Goal: Information Seeking & Learning: Check status

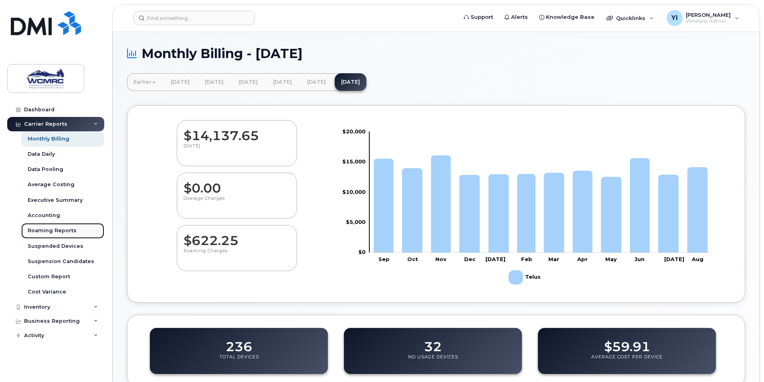
click at [75, 228] on link "Roaming Reports" at bounding box center [62, 230] width 83 height 15
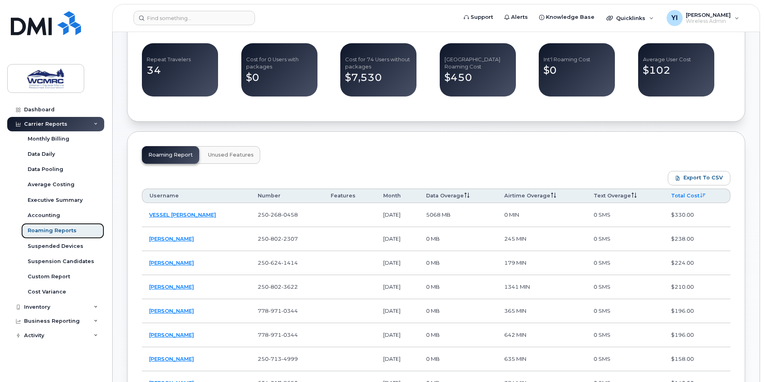
scroll to position [321, 0]
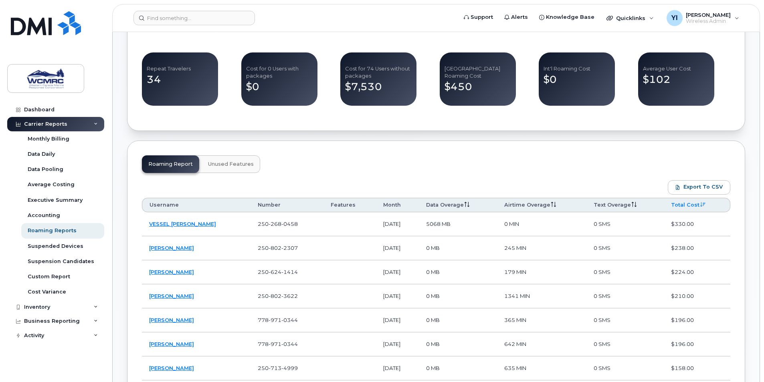
click at [51, 133] on link "Monthly Billing" at bounding box center [62, 138] width 83 height 15
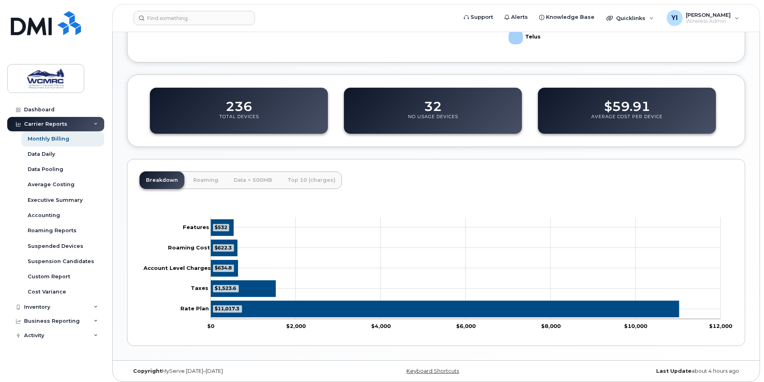
scroll to position [244, 0]
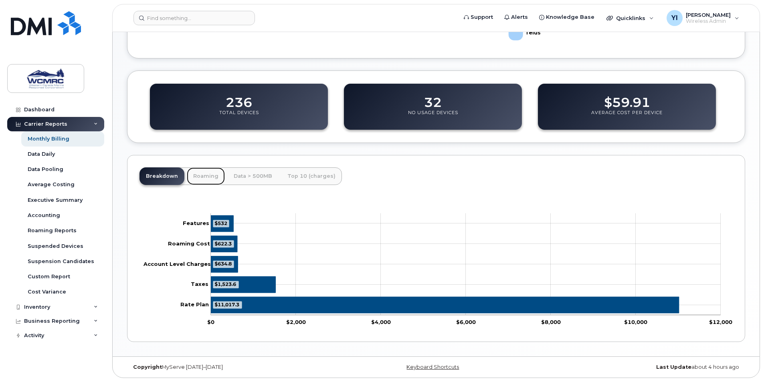
click at [200, 171] on link "Roaming" at bounding box center [206, 177] width 38 height 18
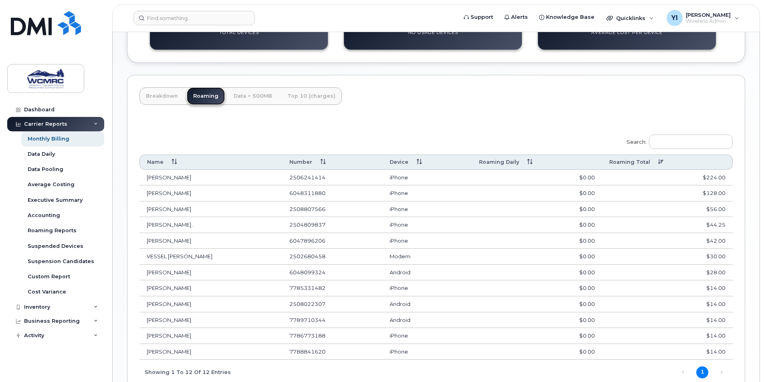
scroll to position [365, 0]
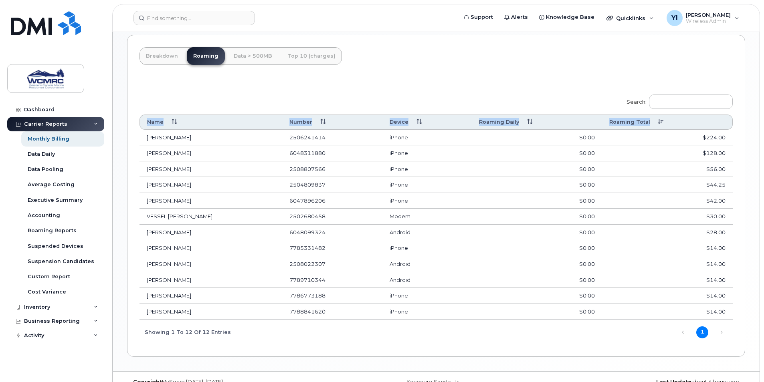
drag, startPoint x: 143, startPoint y: 135, endPoint x: 745, endPoint y: 277, distance: 618.7
click at [745, 277] on div "Monthly Billing - August 2025 Earlier February 2025 January 2025 December 2024 …" at bounding box center [436, 19] width 647 height 704
drag, startPoint x: 745, startPoint y: 277, endPoint x: 716, endPoint y: 283, distance: 29.9
copy table "Name Number Device Roaming Daily Roaming Total"
click at [326, 336] on div "Search: Name Number Device Roaming Daily Roaming Total ROBERT STROMDAHL 2506241…" at bounding box center [435, 216] width 593 height 255
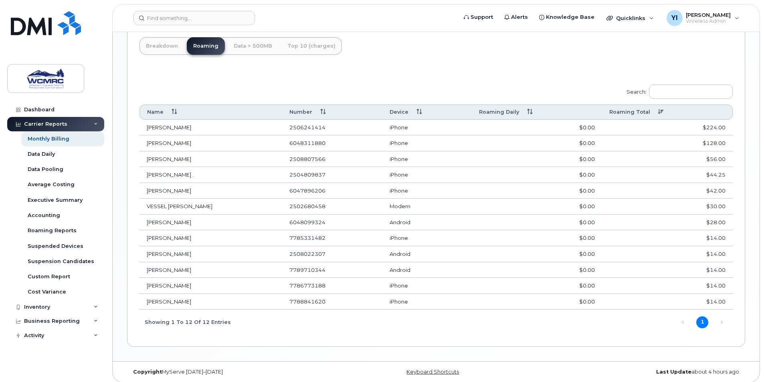
scroll to position [379, 0]
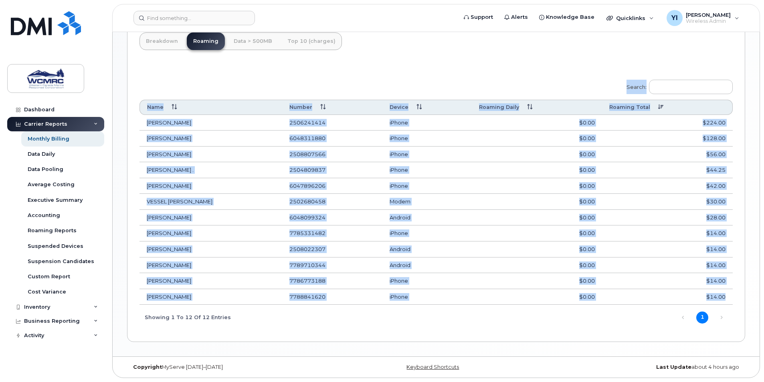
drag, startPoint x: 139, startPoint y: 90, endPoint x: 727, endPoint y: 302, distance: 624.9
click at [727, 302] on div "Breakdown Roaming Data > 500MB Top 10 (charges) $11,017.3 $1,523.6 $634.8 $622.…" at bounding box center [436, 181] width 618 height 322
copy div "Search: Name Number Device Roaming Daily Roaming Total ROBERT STROMDAHL 2506241…"
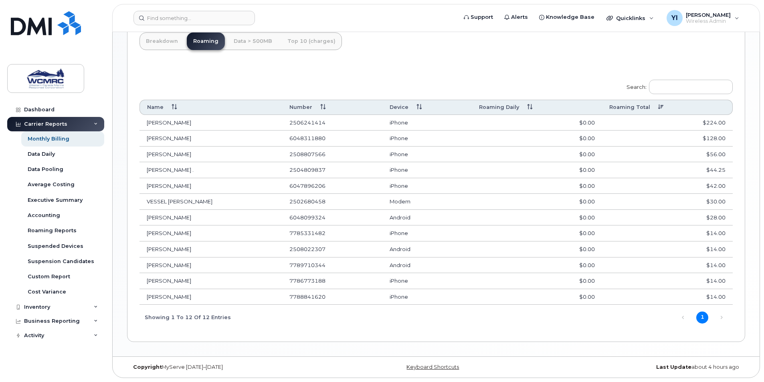
click at [552, 89] on div "Search: Name Number Device Roaming Daily Roaming Total ROBERT STROMDAHL 2506241…" at bounding box center [435, 202] width 593 height 255
click at [422, 55] on div "Breakdown Roaming Data > 500MB Top 10 (charges) $11,017.3 $1,523.6 $634.8 $622.…" at bounding box center [436, 181] width 618 height 322
drag, startPoint x: 141, startPoint y: 125, endPoint x: 727, endPoint y: 121, distance: 586.3
click at [727, 121] on tr "ROBERT STROMDAHL 2506241414 iPhone $0.00 $224.00" at bounding box center [435, 123] width 593 height 16
copy tr "ROBERT STROMDAHL 2506241414 iPhone $0.00 $224.00"
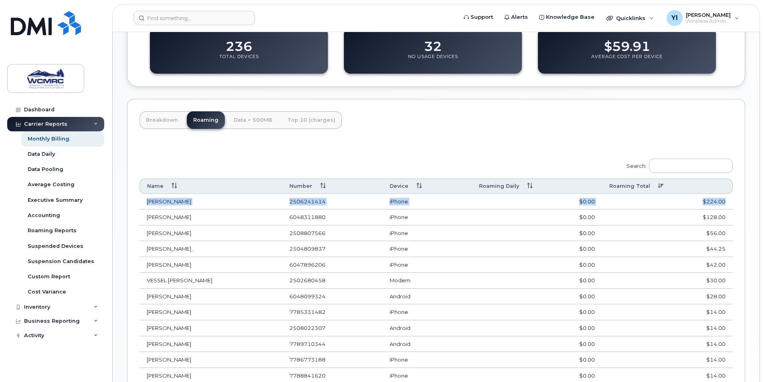
scroll to position [361, 0]
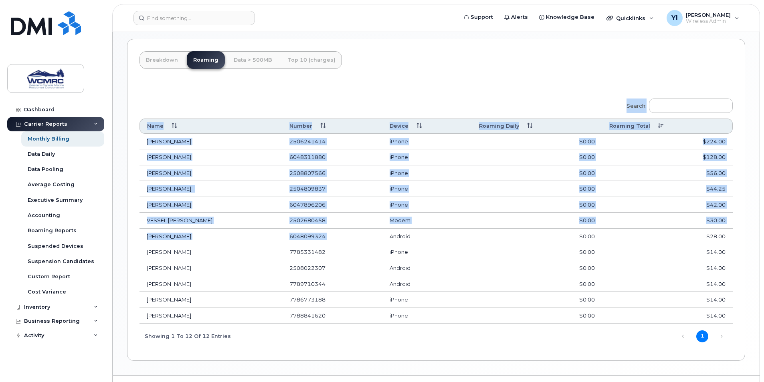
drag, startPoint x: 139, startPoint y: 238, endPoint x: 387, endPoint y: 244, distance: 248.1
click at [387, 244] on div "Breakdown Roaming Data > 500MB Top 10 (charges) $11,017.3 $1,523.6 $634.8 $622.…" at bounding box center [436, 200] width 618 height 322
click at [122, 240] on div "Monthly Billing - August 2025 Earlier February 2025 January 2025 December 2024 …" at bounding box center [436, 23] width 647 height 704
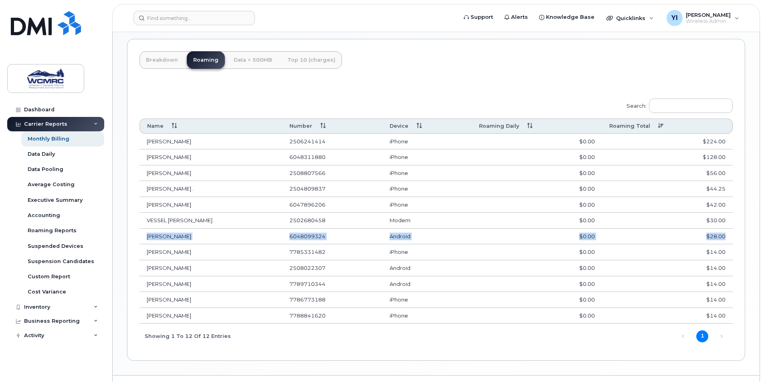
drag, startPoint x: 143, startPoint y: 237, endPoint x: 730, endPoint y: 237, distance: 586.3
click at [730, 237] on tr "KYLE MCOUAT 6048099324 Android $0.00 $28.00" at bounding box center [435, 237] width 593 height 16
copy tr "KYLE MCOUAT 6048099324 Android $0.00 $28.00"
click at [405, 87] on div "Search: Name Number Device Roaming Daily Roaming Total ROBERT STROMDAHL 2506241…" at bounding box center [435, 215] width 593 height 265
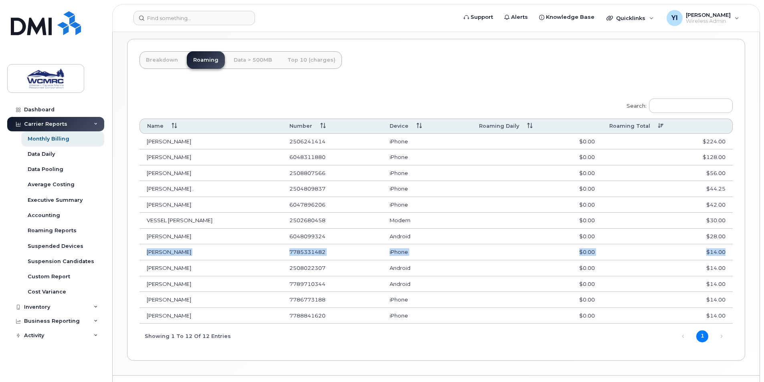
drag, startPoint x: 146, startPoint y: 253, endPoint x: 732, endPoint y: 256, distance: 585.5
click at [732, 256] on tr "Scott Bennett 7785331482 iPhone $0.00 $14.00" at bounding box center [435, 252] width 593 height 16
copy tr "Scott Bennett 7785331482 iPhone $0.00 $14.00"
click at [143, 276] on td "[PERSON_NAME]" at bounding box center [210, 268] width 143 height 16
drag, startPoint x: 141, startPoint y: 270, endPoint x: 729, endPoint y: 266, distance: 587.9
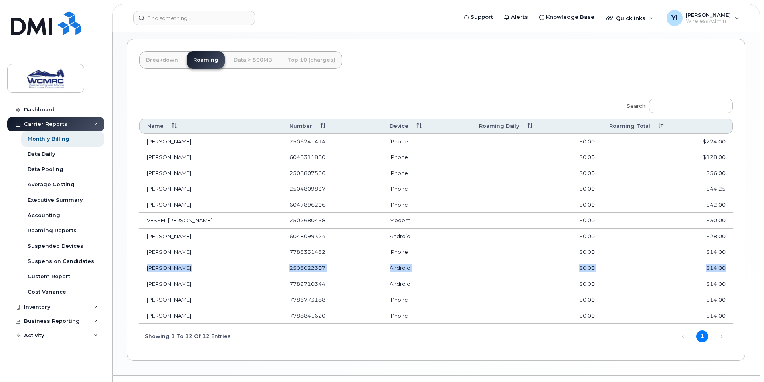
click at [729, 266] on tr "KAI KRISTIANSEN 2508022307 Android $0.00 $14.00" at bounding box center [435, 268] width 593 height 16
copy tr "KAI KRISTIANSEN 2508022307 Android $0.00 $14.00"
click at [133, 283] on div "Breakdown Roaming Data > 500MB Top 10 (charges) $11,017.3 $1,523.6 $634.8 $622.…" at bounding box center [436, 200] width 618 height 322
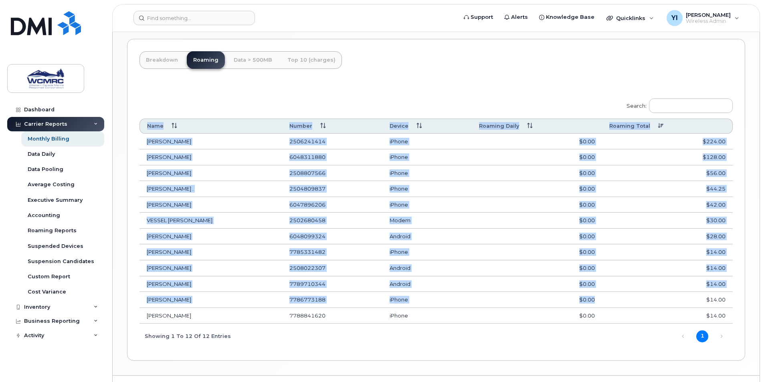
drag, startPoint x: 133, startPoint y: 283, endPoint x: 582, endPoint y: 303, distance: 448.9
click at [582, 303] on div "Breakdown Roaming Data > 500MB Top 10 (charges) $11,017.3 $1,523.6 $634.8 $622.…" at bounding box center [436, 200] width 618 height 322
click at [162, 280] on td "[PERSON_NAME]" at bounding box center [210, 285] width 143 height 16
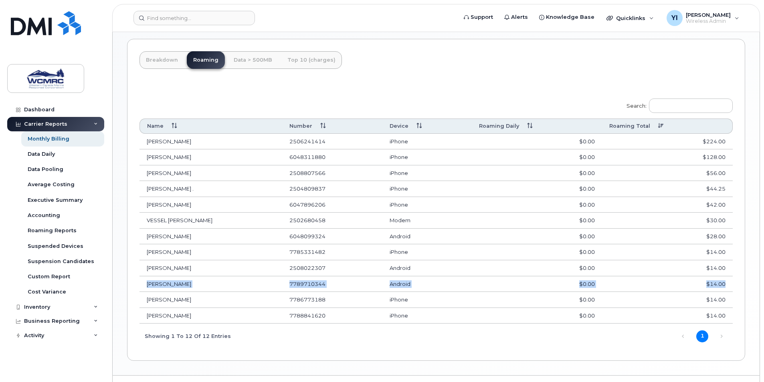
drag, startPoint x: 145, startPoint y: 283, endPoint x: 727, endPoint y: 283, distance: 581.9
click at [727, 283] on tr "JALEN NELSON 7789710344 Android $0.00 $14.00" at bounding box center [435, 285] width 593 height 16
copy tr "JALEN NELSON 7789710344 Android $0.00 $14.00"
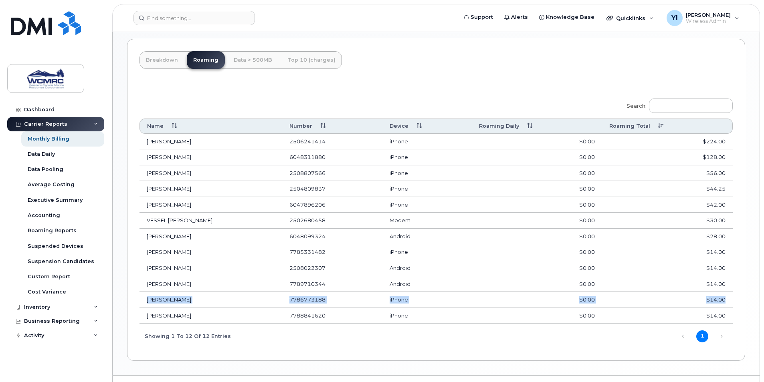
drag, startPoint x: 148, startPoint y: 301, endPoint x: 731, endPoint y: 299, distance: 583.1
click at [731, 299] on tr "Andrew Jones 7786773188 iPhone $0.00 $14.00" at bounding box center [435, 300] width 593 height 16
copy tr "Andrew Jones 7786773188 iPhone $0.00 $14.00"
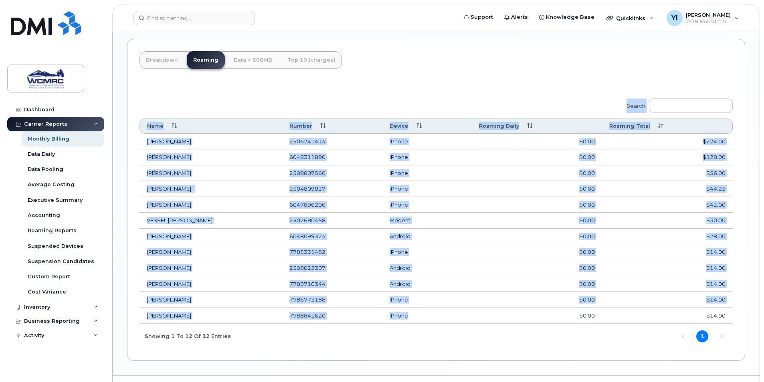
drag, startPoint x: 137, startPoint y: 319, endPoint x: 452, endPoint y: 315, distance: 314.6
click at [452, 315] on div "Breakdown Roaming Data > 500MB Top 10 (charges) $11,017.3 $1,523.6 $634.8 $622.…" at bounding box center [436, 200] width 618 height 322
drag, startPoint x: 452, startPoint y: 315, endPoint x: 460, endPoint y: 321, distance: 10.8
click at [460, 321] on td "iPhone" at bounding box center [426, 316] width 89 height 16
drag, startPoint x: 145, startPoint y: 315, endPoint x: 754, endPoint y: 313, distance: 609.1
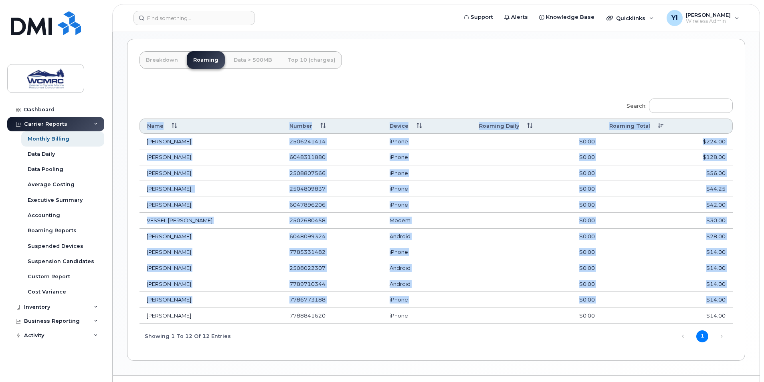
click at [754, 313] on div "Monthly Billing - August 2025 Earlier February 2025 January 2025 December 2024 …" at bounding box center [436, 23] width 647 height 704
copy table "Name Number Device Roaming Daily Roaming Total ROBERT STROMDAHL 2506241414 iPho…"
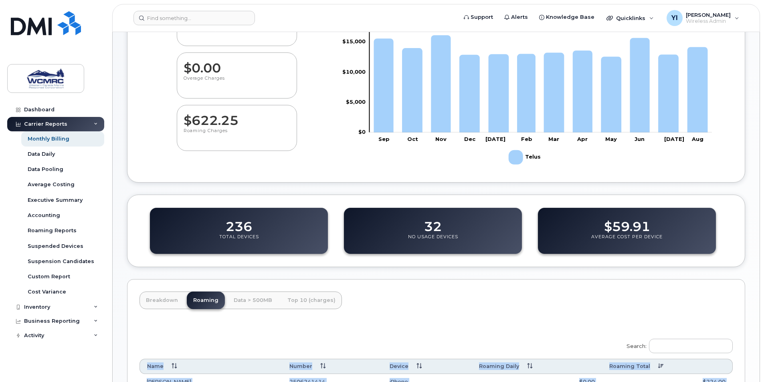
scroll to position [0, 0]
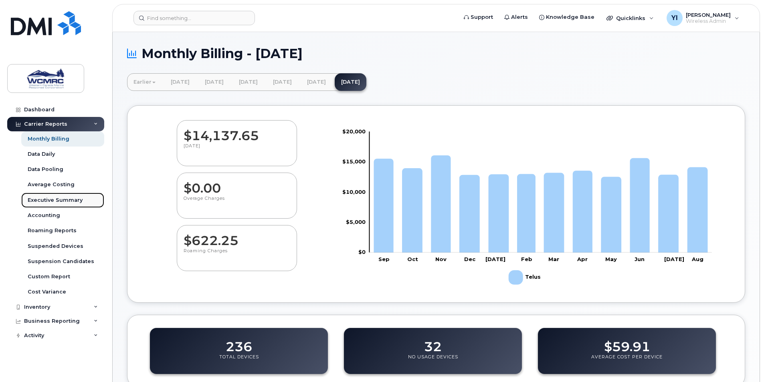
click at [51, 197] on div "Executive Summary" at bounding box center [55, 200] width 55 height 7
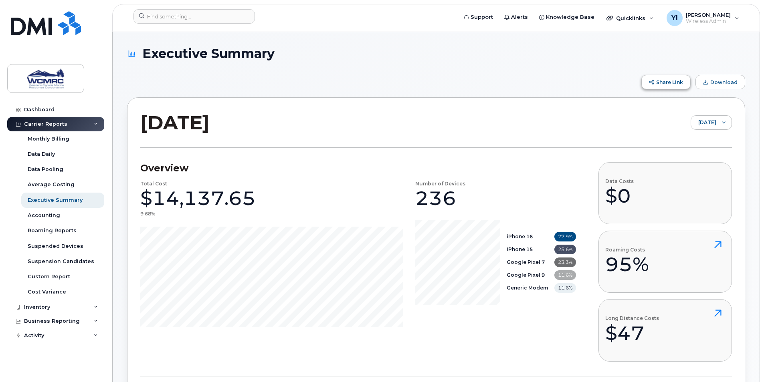
click at [663, 80] on span "Share Link" at bounding box center [669, 82] width 27 height 6
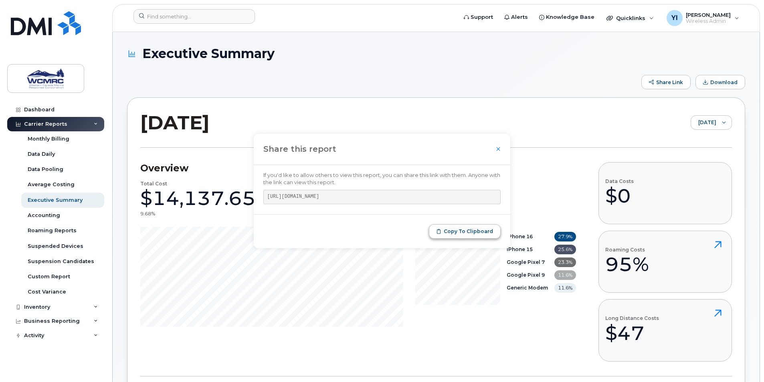
click at [461, 233] on span "Copy to Clipboard" at bounding box center [468, 231] width 49 height 6
